Goal: Task Accomplishment & Management: Manage account settings

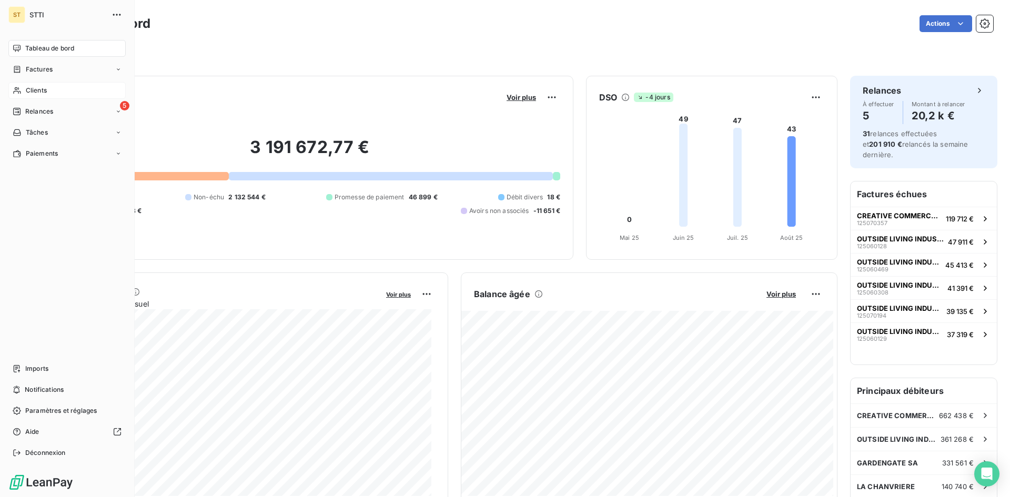
click at [34, 96] on div "Clients" at bounding box center [66, 90] width 117 height 17
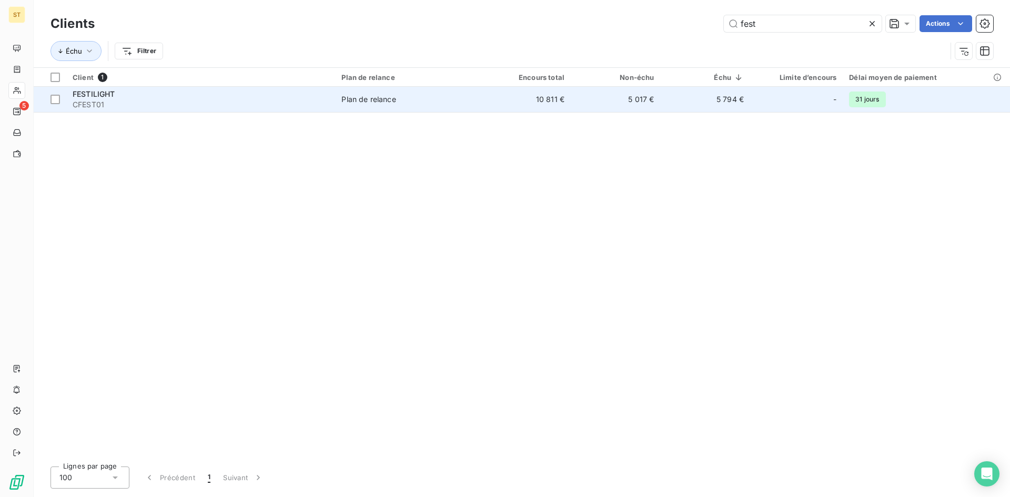
type input "fest"
click at [82, 88] on td "FESTILIGHT CFEST01" at bounding box center [200, 99] width 269 height 25
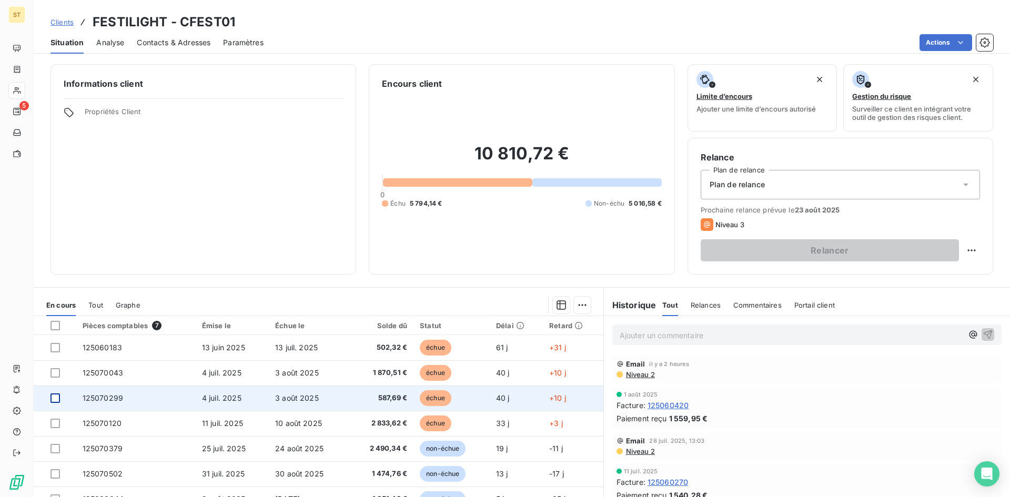
click at [52, 400] on div at bounding box center [54, 397] width 9 height 9
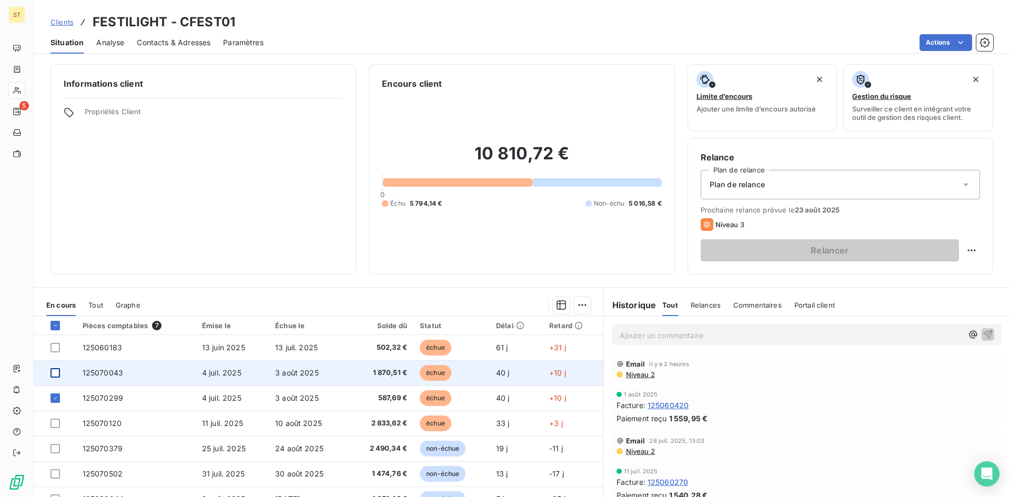
click at [55, 372] on div at bounding box center [54, 372] width 9 height 9
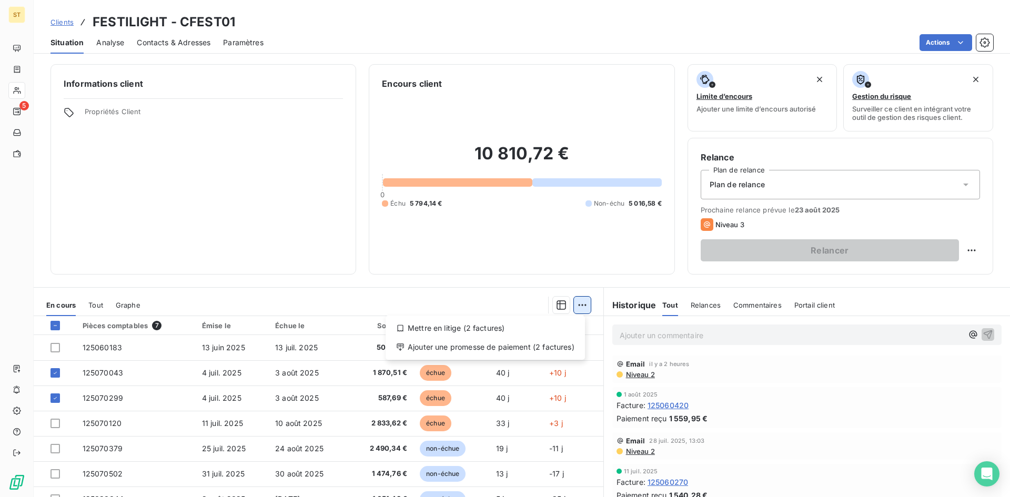
click at [574, 303] on html "ST 5 Clients FESTILIGHT - CFEST01 Situation Analyse Contacts & Adresses Paramèt…" at bounding box center [505, 248] width 1010 height 497
click at [451, 343] on div "Ajouter une promesse de paiement (2 factures)" at bounding box center [485, 347] width 191 height 17
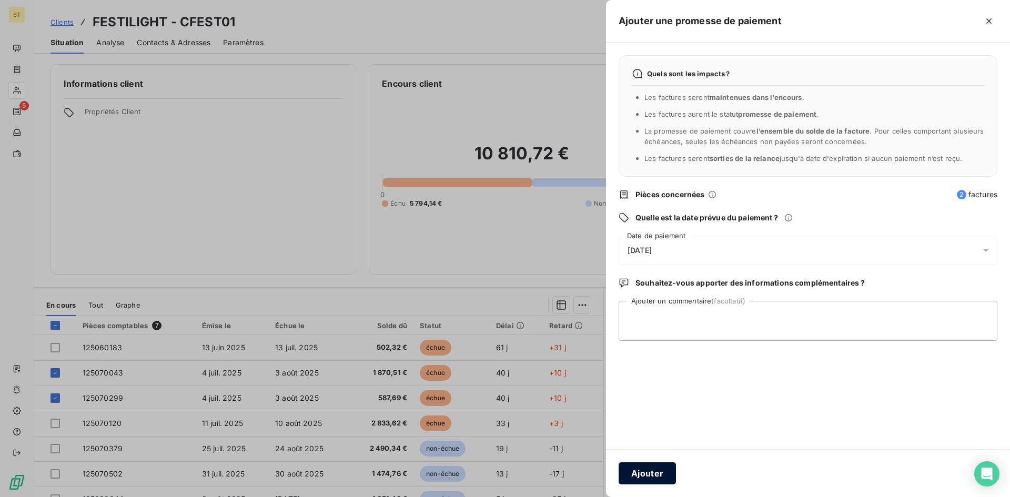
click at [640, 472] on button "Ajouter" at bounding box center [647, 473] width 57 height 22
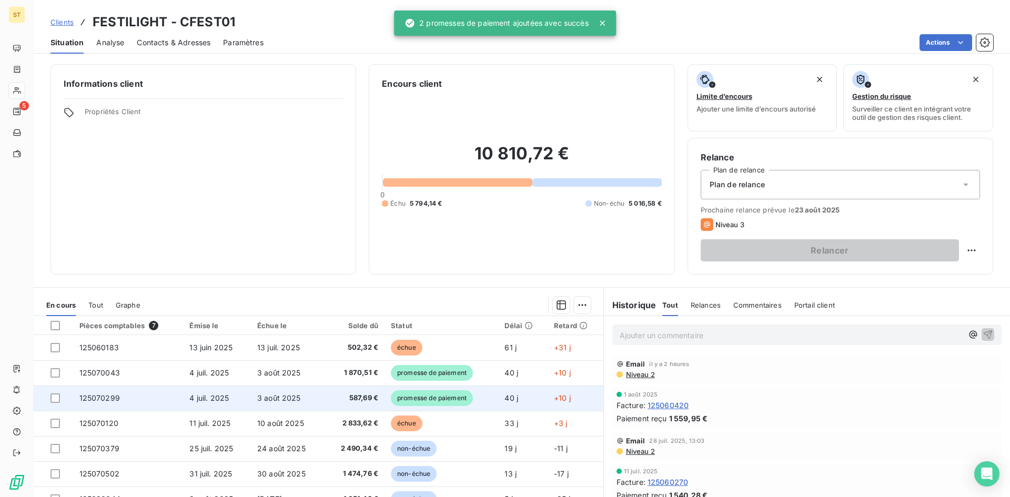
click at [452, 402] on span "promesse de paiement" at bounding box center [432, 398] width 82 height 16
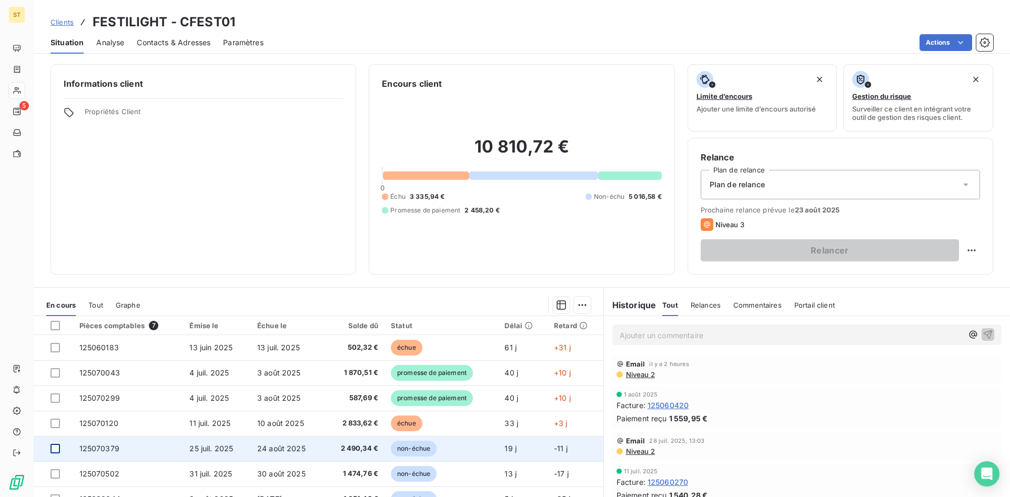
click at [54, 449] on div at bounding box center [54, 448] width 9 height 9
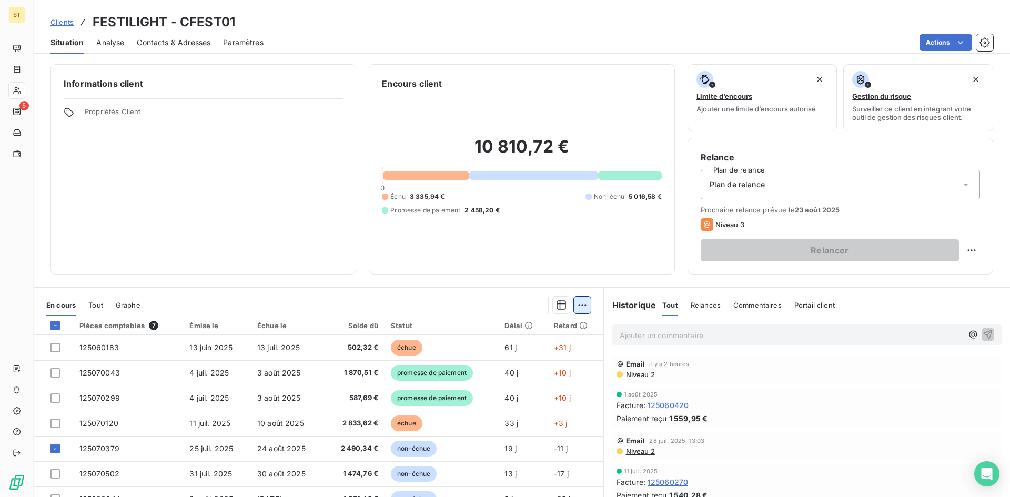
click at [570, 301] on html "ST 5 Clients FESTILIGHT - CFEST01 Situation Analyse Contacts & Adresses Paramèt…" at bounding box center [505, 248] width 1010 height 497
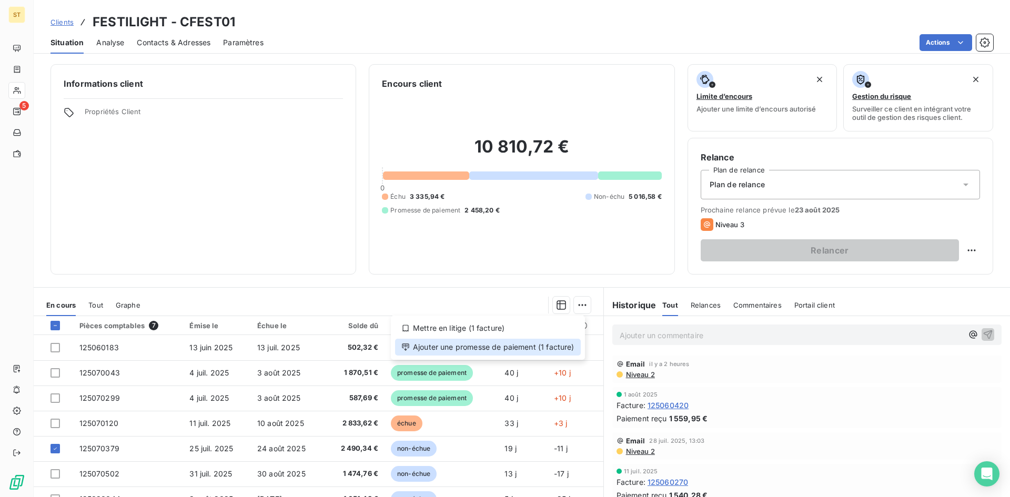
click at [417, 348] on div "Ajouter une promesse de paiement (1 facture)" at bounding box center [488, 347] width 186 height 17
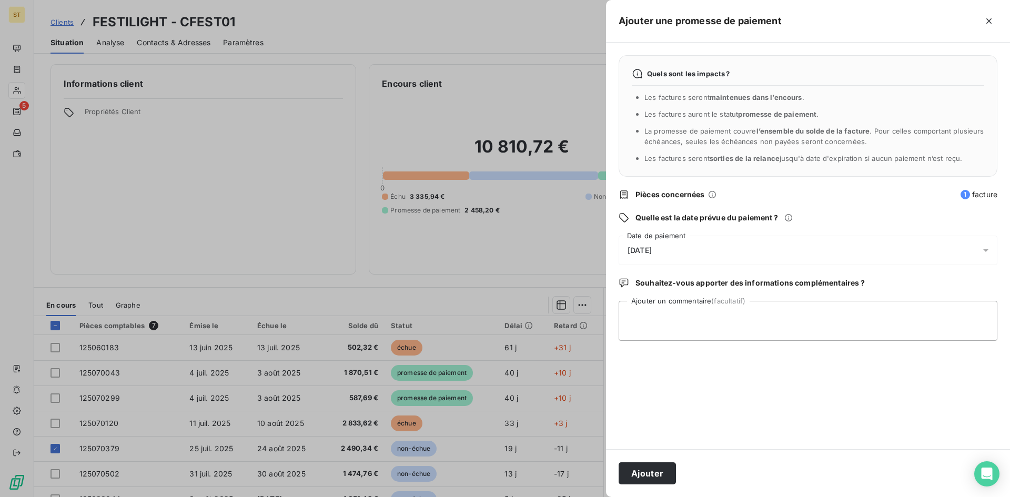
click at [633, 250] on span "[DATE]" at bounding box center [639, 250] width 24 height 8
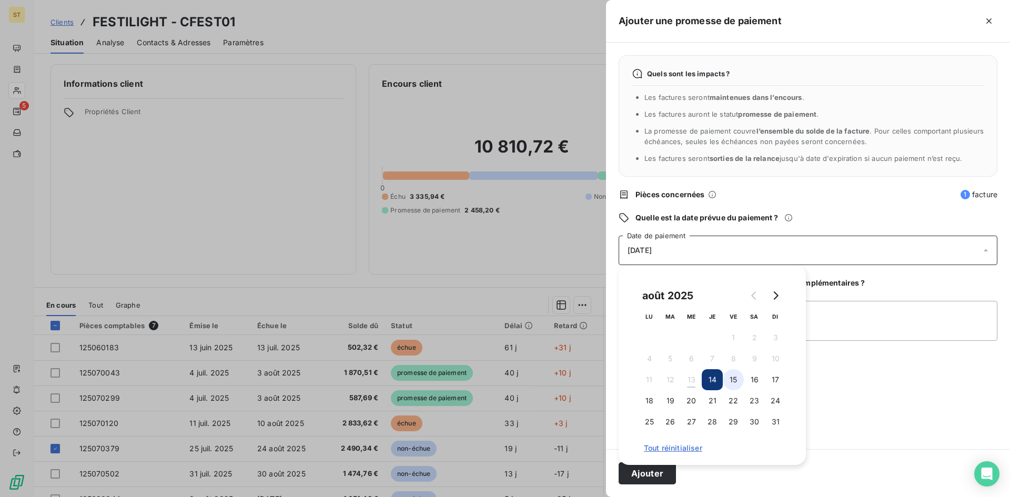
click at [734, 380] on button "15" at bounding box center [733, 379] width 21 height 21
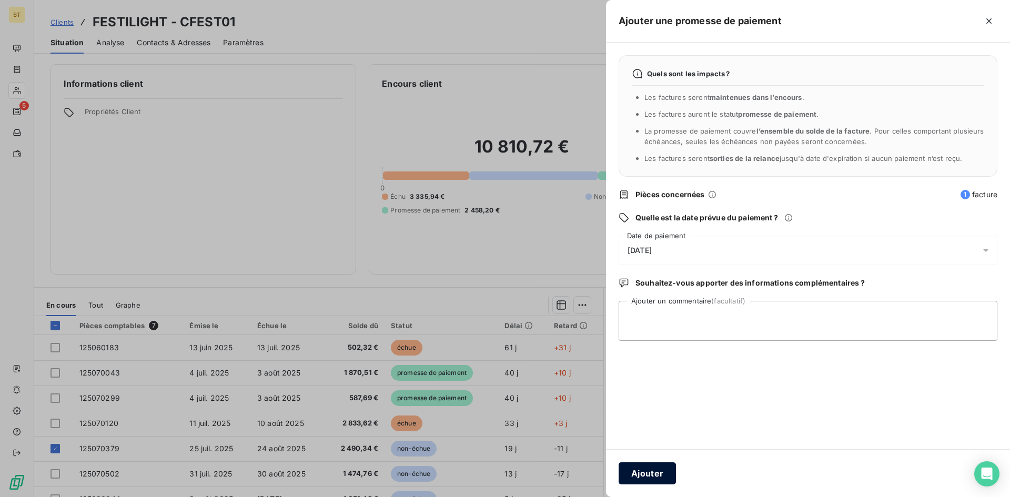
click at [647, 479] on button "Ajouter" at bounding box center [647, 473] width 57 height 22
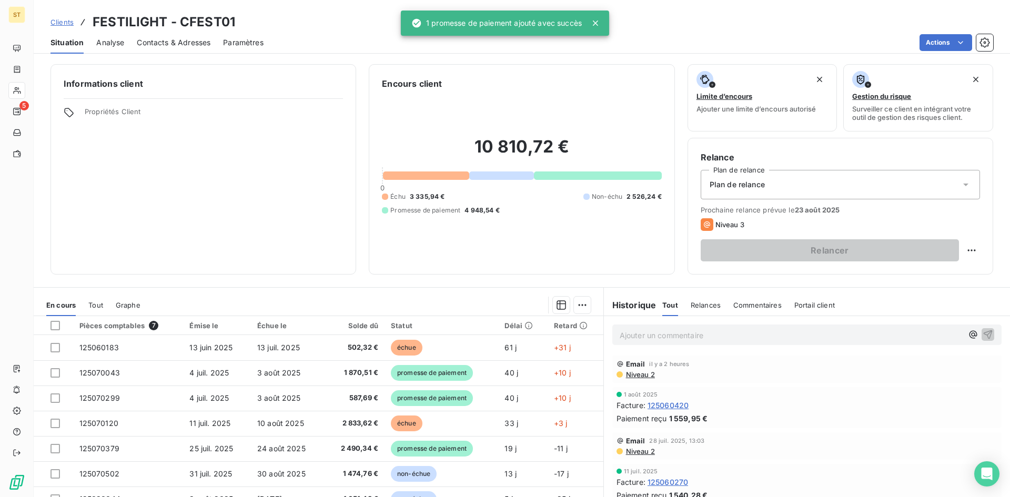
click at [624, 334] on p "Ajouter un commentaire ﻿" at bounding box center [791, 335] width 343 height 13
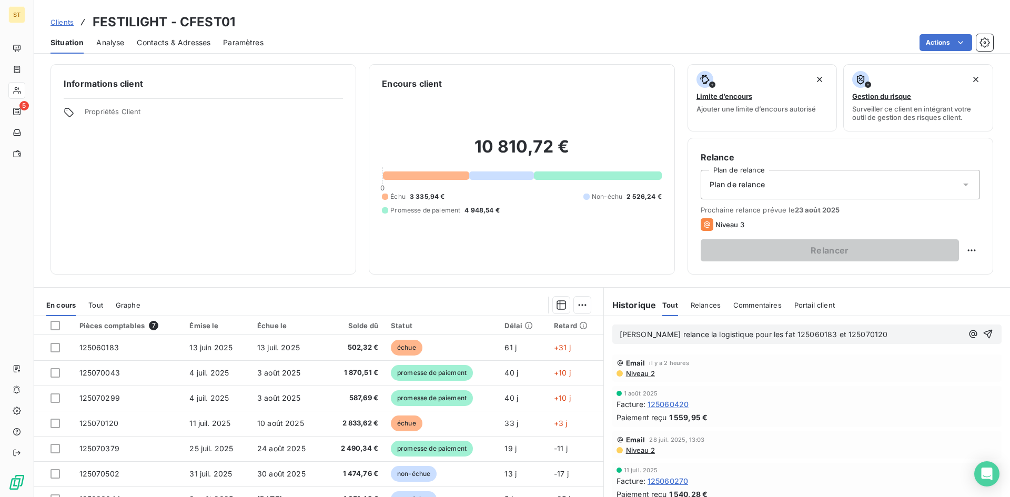
click at [778, 335] on span "Ludovic Clivot relance la logistique pour les fat 125060183 et 125070120" at bounding box center [754, 334] width 268 height 9
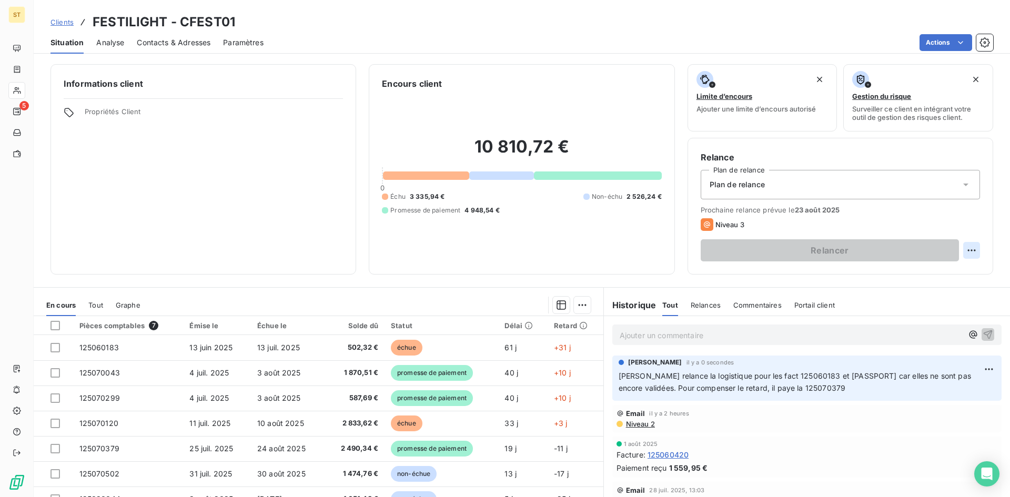
click at [960, 250] on html "ST 5 Clients FESTILIGHT - CFEST01 Situation Analyse Contacts & Adresses Paramèt…" at bounding box center [505, 248] width 1010 height 497
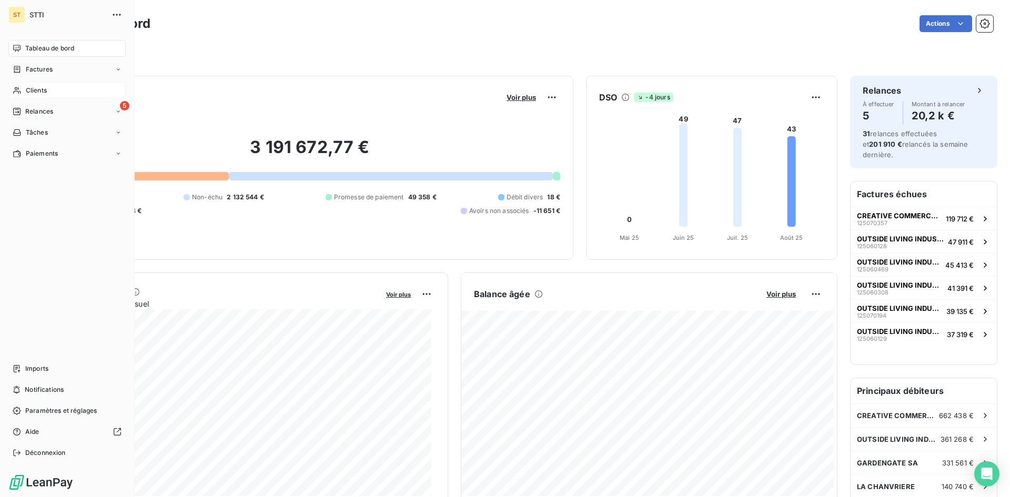
click at [36, 86] on span "Clients" at bounding box center [36, 90] width 21 height 9
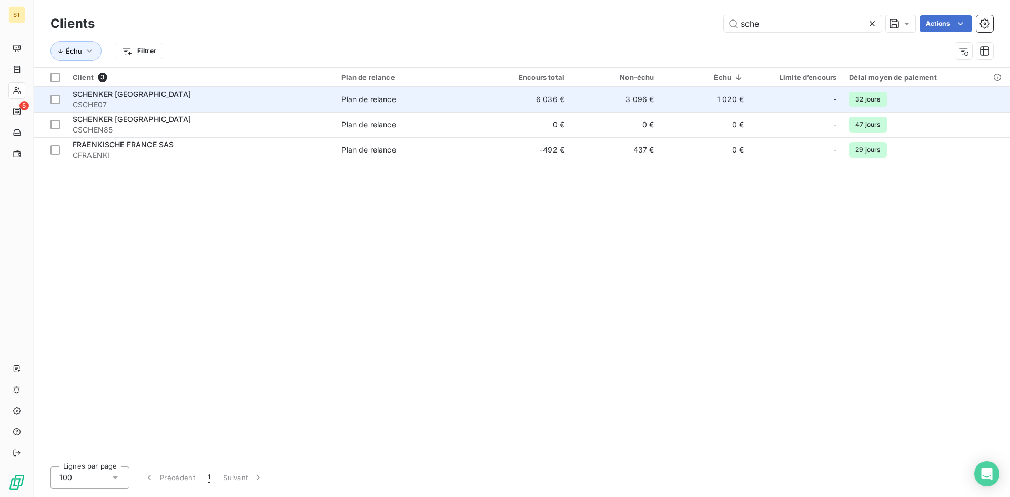
type input "sche"
click at [146, 95] on div "SCHENKER [GEOGRAPHIC_DATA]" at bounding box center [201, 94] width 256 height 11
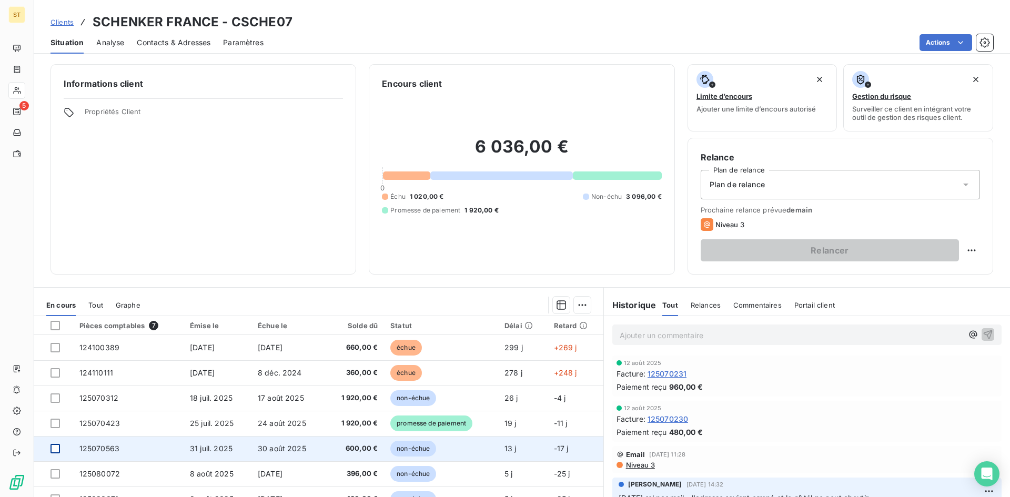
click at [56, 446] on div at bounding box center [54, 448] width 9 height 9
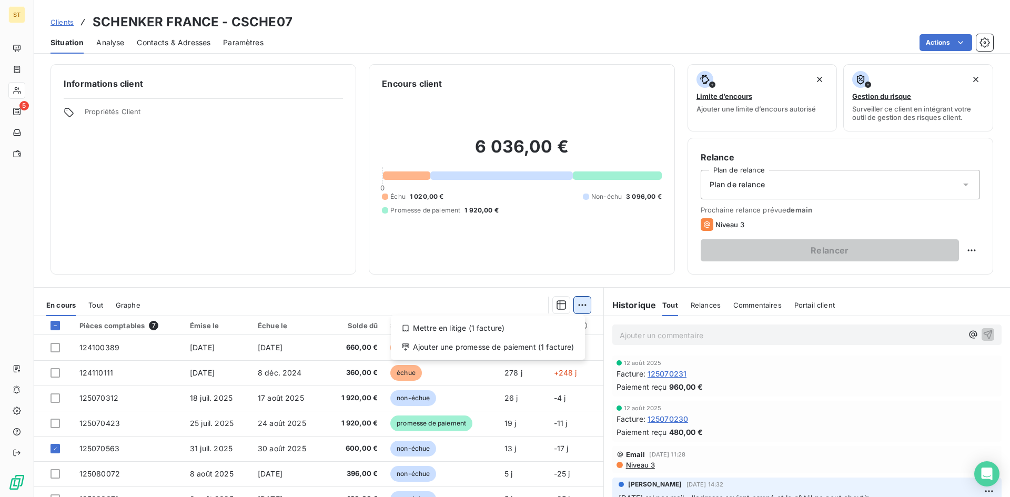
click at [578, 302] on html "ST 5 Clients SCHENKER FRANCE - CSCHE07 Situation Analyse Contacts & Adresses Pa…" at bounding box center [505, 248] width 1010 height 497
click at [440, 351] on div "Ajouter une promesse de paiement (1 facture)" at bounding box center [488, 347] width 186 height 17
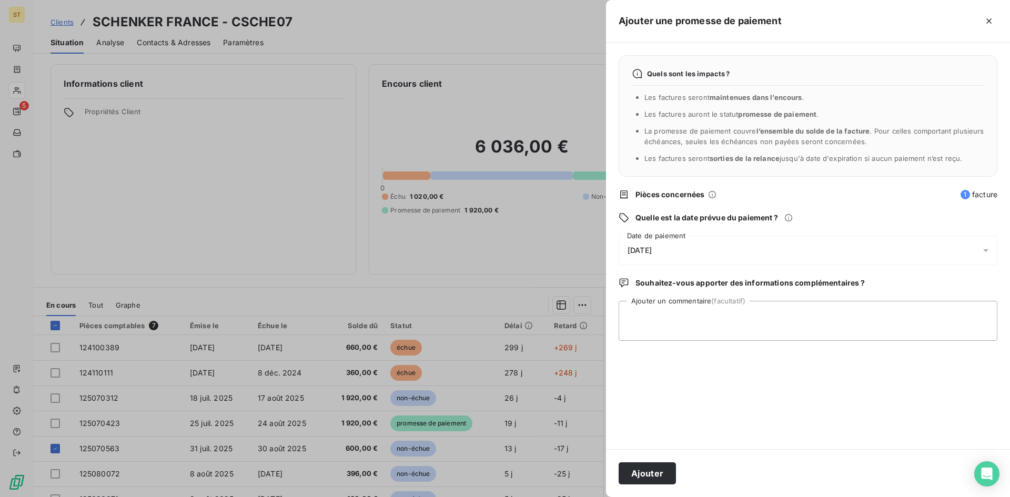
click at [638, 248] on span "[DATE]" at bounding box center [639, 250] width 24 height 8
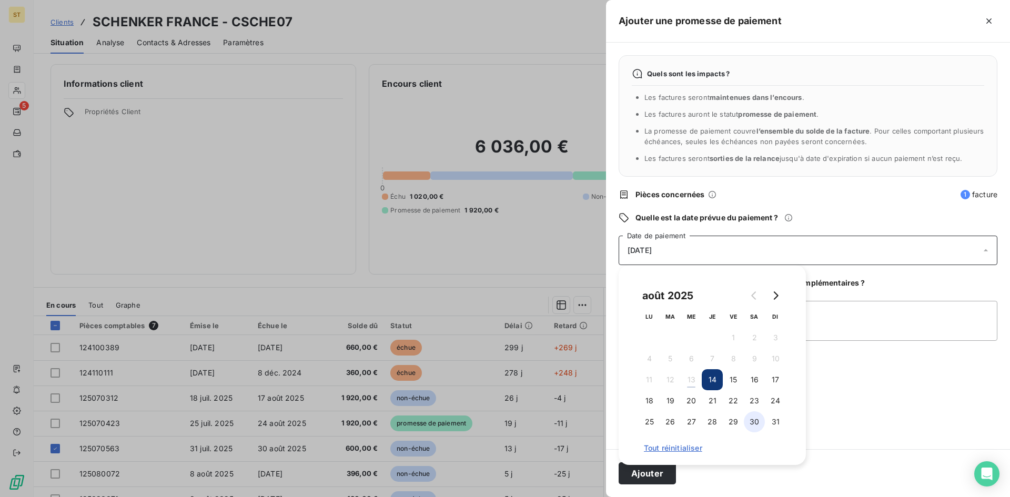
click at [756, 423] on button "30" at bounding box center [754, 421] width 21 height 21
click at [650, 478] on button "Ajouter" at bounding box center [647, 473] width 57 height 22
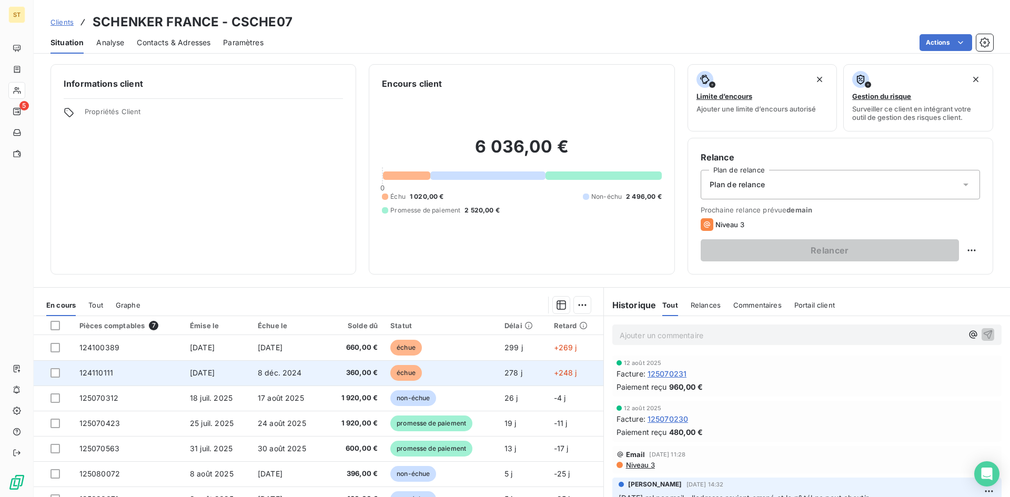
scroll to position [53, 0]
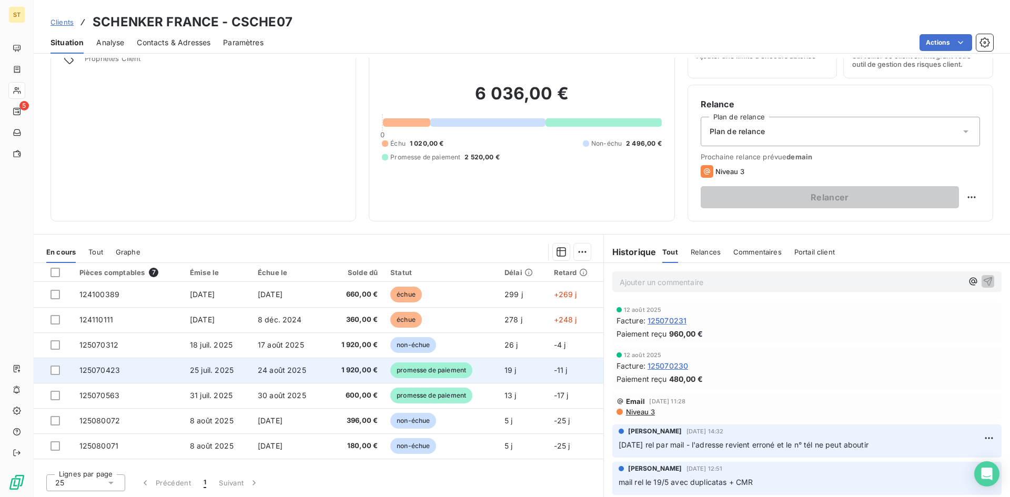
click at [431, 373] on span "promesse de paiement" at bounding box center [431, 370] width 82 height 16
